Goal: Information Seeking & Learning: Learn about a topic

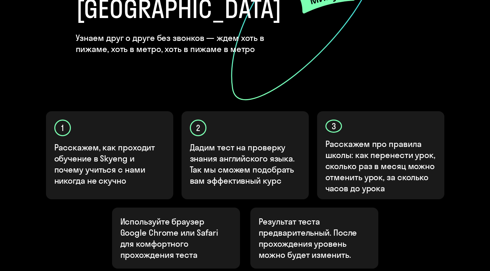
scroll to position [229, 0]
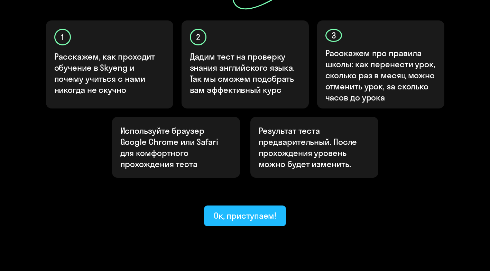
click at [247, 210] on div "Ок, приступаем!" at bounding box center [245, 215] width 63 height 11
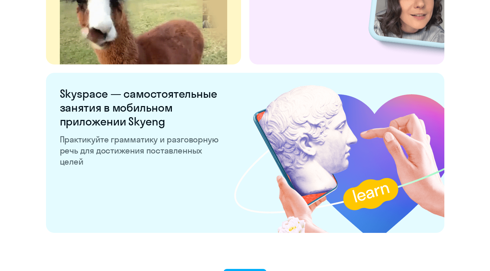
scroll to position [1334, 0]
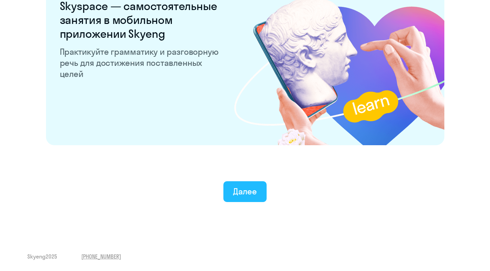
click at [251, 191] on div "Далее" at bounding box center [245, 191] width 24 height 11
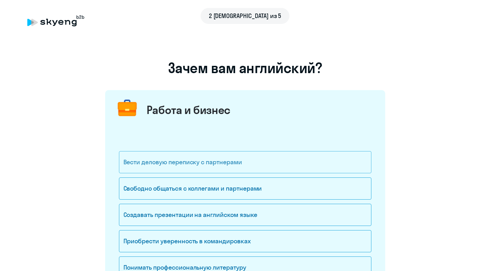
click at [228, 160] on div "Вести деловую переписку с партнерами" at bounding box center [245, 162] width 253 height 22
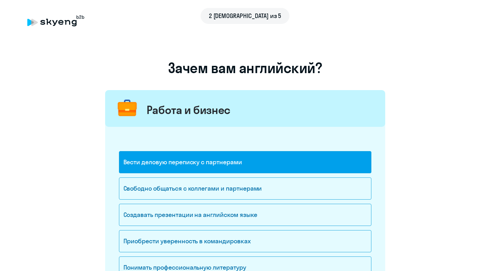
scroll to position [104, 0]
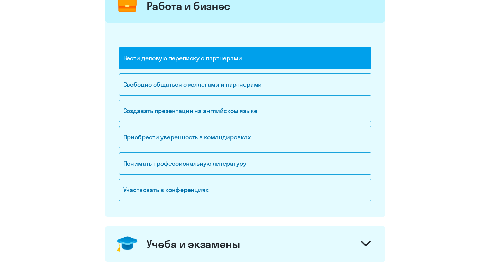
click at [359, 244] on div at bounding box center [366, 244] width 17 height 17
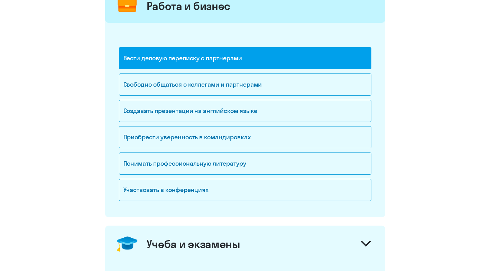
scroll to position [242, 0]
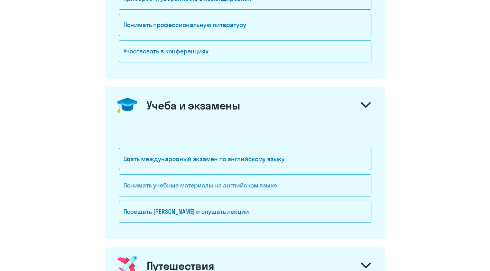
click at [226, 181] on div "Понимать учебные материалы на английском языке" at bounding box center [245, 185] width 253 height 22
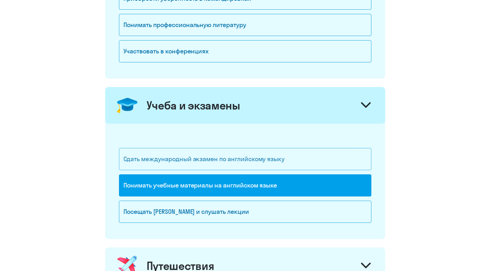
scroll to position [381, 0]
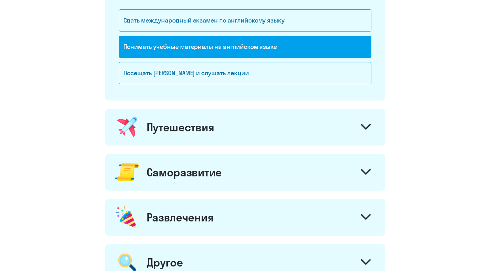
click at [361, 124] on icon at bounding box center [366, 127] width 10 height 6
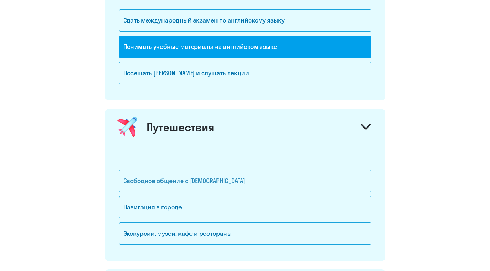
click at [205, 179] on div "Свободное общение с [DEMOGRAPHIC_DATA]" at bounding box center [245, 181] width 253 height 22
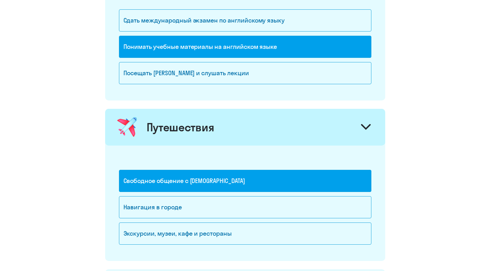
scroll to position [588, 0]
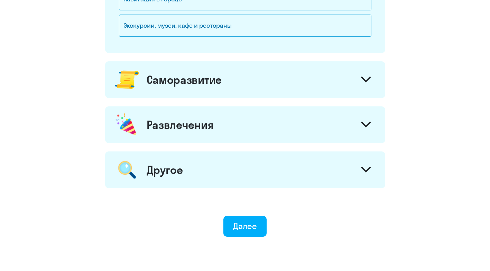
click at [367, 78] on icon at bounding box center [366, 79] width 10 height 6
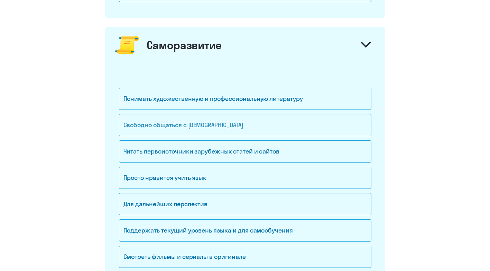
scroll to position [658, 0]
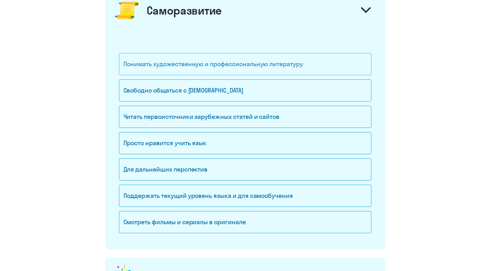
click at [260, 64] on div "Понимать художественную и профессиональную литературу" at bounding box center [245, 64] width 253 height 22
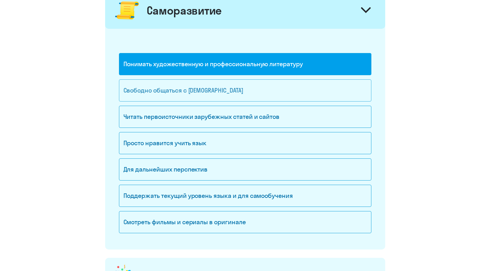
click at [232, 85] on div "Свободно общаться с [DEMOGRAPHIC_DATA]" at bounding box center [245, 90] width 253 height 22
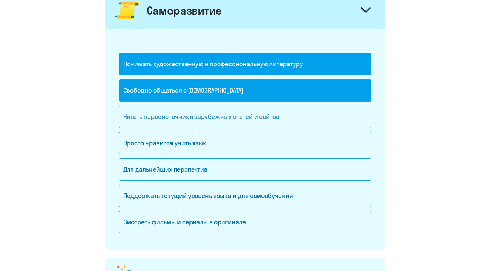
click at [224, 114] on div "Читать первоисточники зарубежных статей и сайтов" at bounding box center [245, 117] width 253 height 22
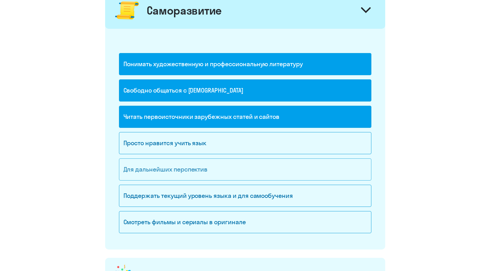
click at [172, 165] on div "Для дальнейших перспектив" at bounding box center [245, 169] width 253 height 22
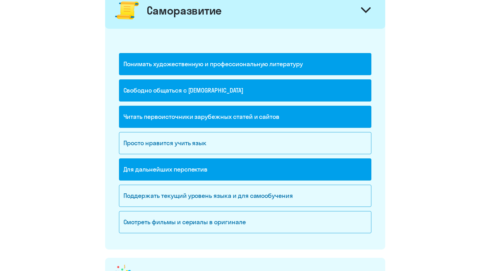
scroll to position [796, 0]
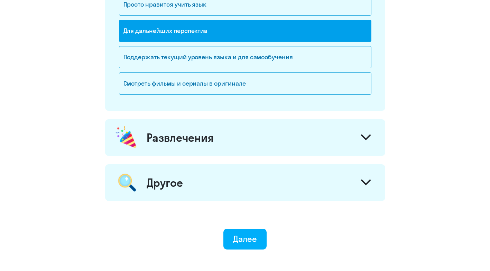
click at [321, 132] on div "Развлечения" at bounding box center [245, 137] width 280 height 37
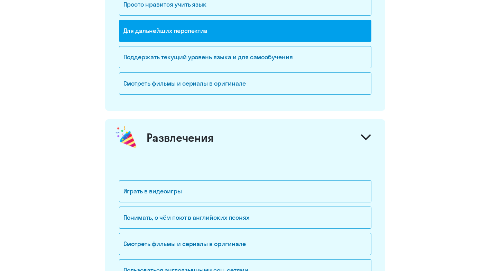
scroll to position [900, 0]
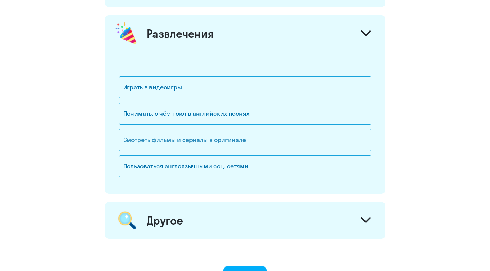
click at [206, 141] on div "Смотреть фильмы и сериалы в оригинале" at bounding box center [245, 140] width 253 height 22
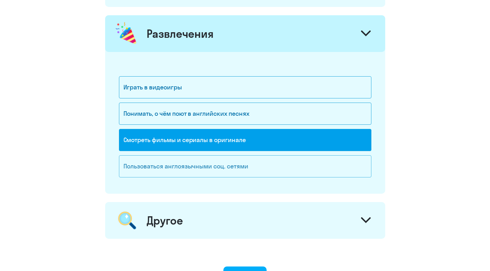
click at [301, 170] on div "Пользоваться англоязычными соц. сетями" at bounding box center [245, 166] width 253 height 22
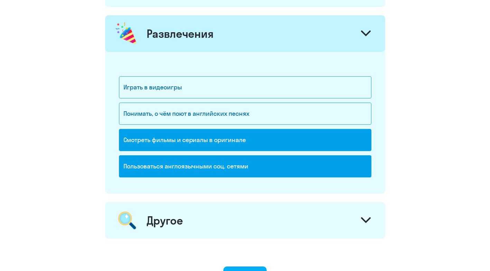
click at [362, 219] on icon at bounding box center [366, 220] width 8 height 4
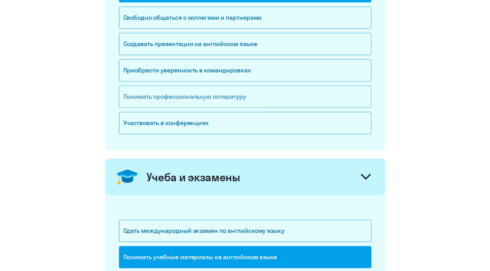
scroll to position [67, 0]
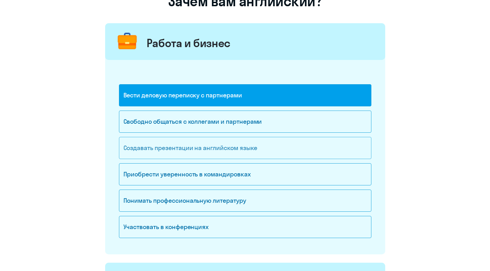
click at [232, 150] on div "Создавать презентации на английском языке" at bounding box center [245, 148] width 253 height 22
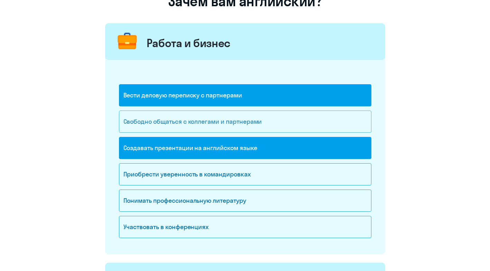
click at [231, 117] on div "Свободно общаться с коллегами и партнерами" at bounding box center [245, 121] width 253 height 22
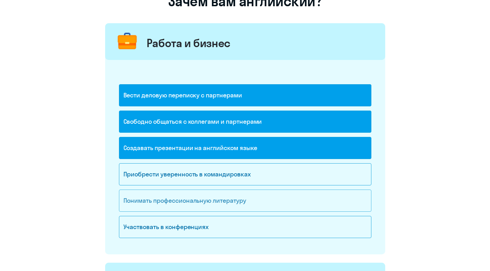
click at [228, 199] on div "Понимать профессиональную литературу" at bounding box center [245, 200] width 253 height 22
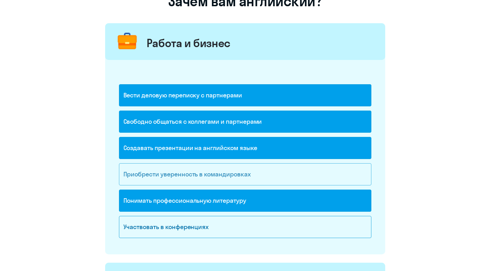
click at [237, 175] on div "Приобрести уверенность в командировках" at bounding box center [245, 174] width 253 height 22
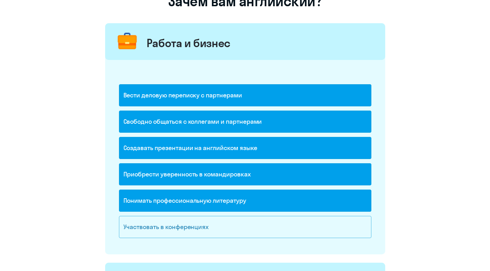
click at [195, 230] on div "Участвовать в конференциях" at bounding box center [245, 227] width 253 height 22
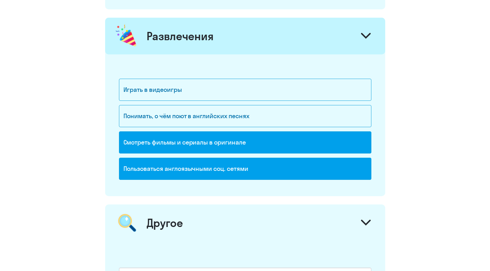
scroll to position [1071, 0]
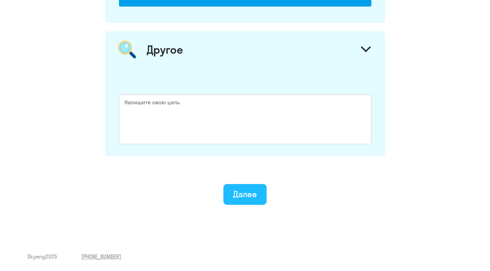
click at [242, 194] on div "Далее" at bounding box center [245, 193] width 24 height 11
